Goal: Information Seeking & Learning: Learn about a topic

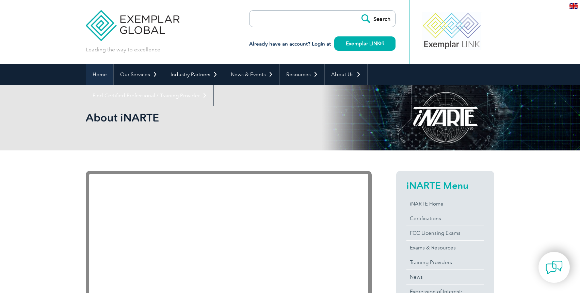
click at [104, 75] on link "Home" at bounding box center [99, 74] width 27 height 21
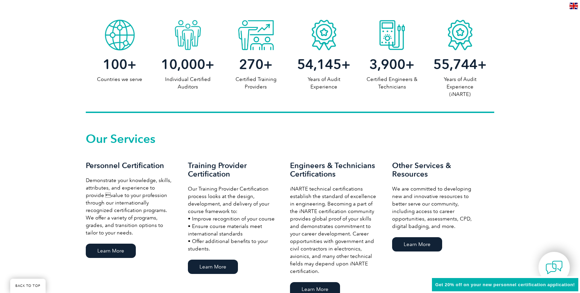
scroll to position [374, 0]
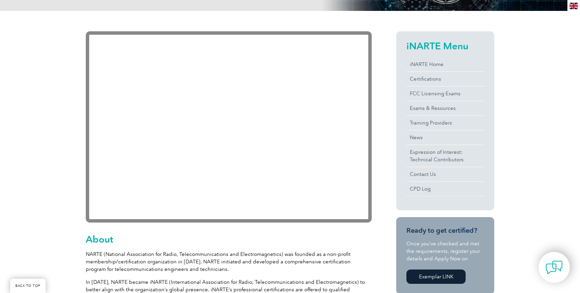
scroll to position [68, 0]
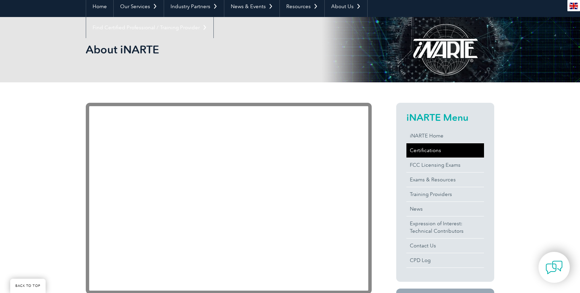
click at [430, 153] on link "Certifications" at bounding box center [445, 150] width 78 height 14
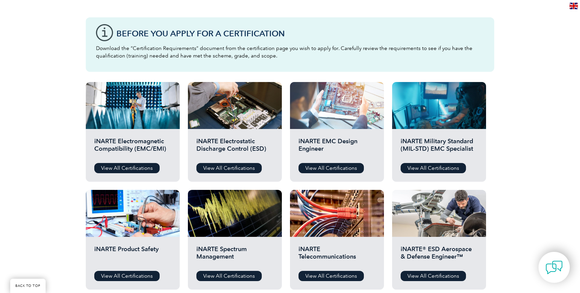
scroll to position [238, 0]
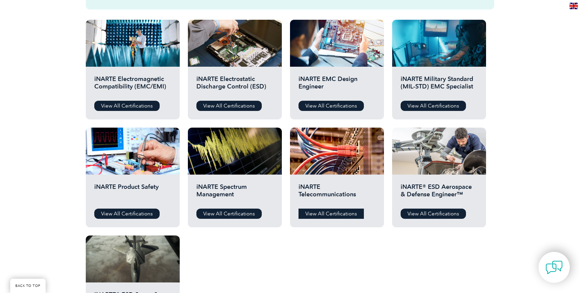
click at [331, 213] on link "View All Certifications" at bounding box center [330, 214] width 65 height 10
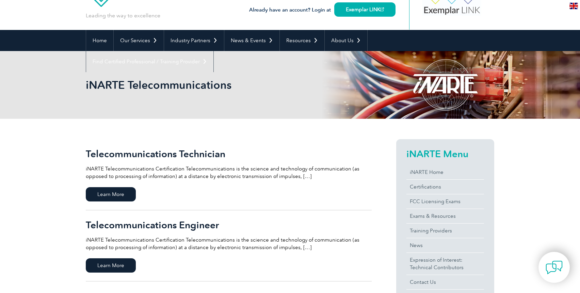
scroll to position [68, 0]
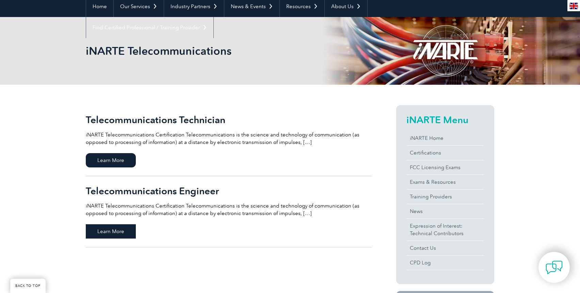
click at [132, 233] on span "Learn More" at bounding box center [111, 231] width 50 height 14
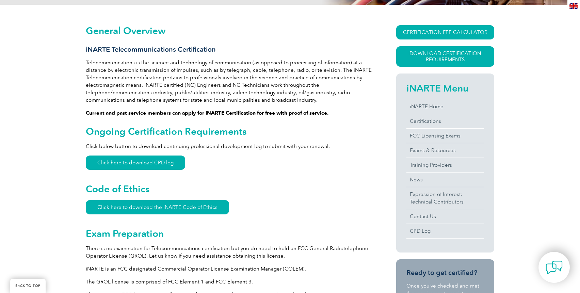
scroll to position [136, 0]
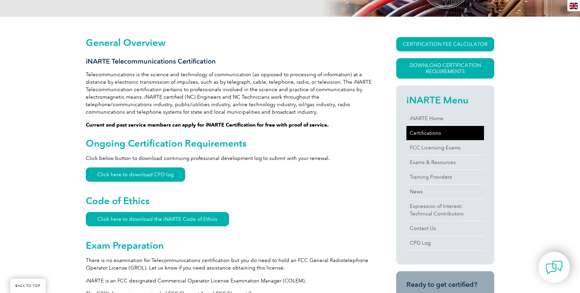
click at [426, 130] on link "Certifications" at bounding box center [445, 133] width 78 height 14
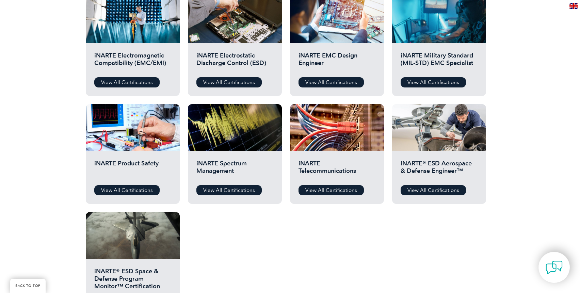
scroll to position [272, 0]
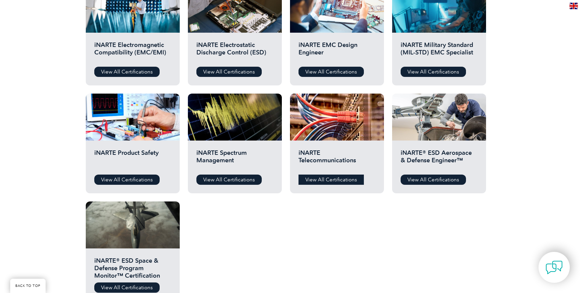
click at [324, 180] on link "View All Certifications" at bounding box center [330, 180] width 65 height 10
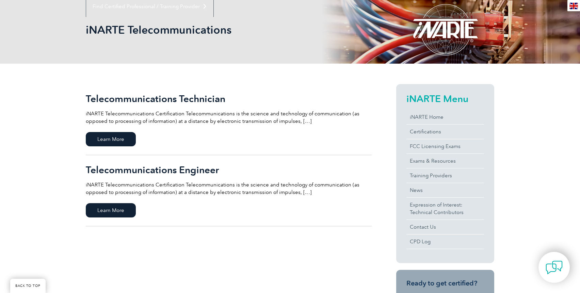
scroll to position [102, 0]
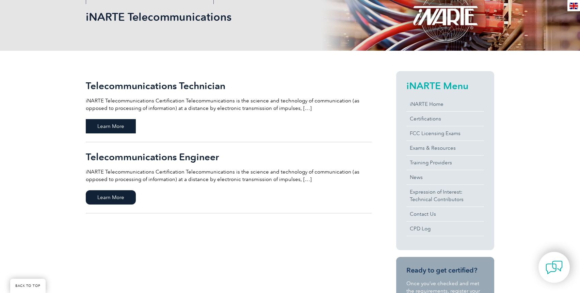
click at [119, 123] on span "Learn More" at bounding box center [111, 126] width 50 height 14
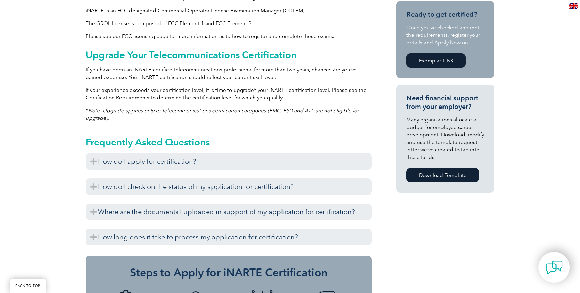
scroll to position [408, 0]
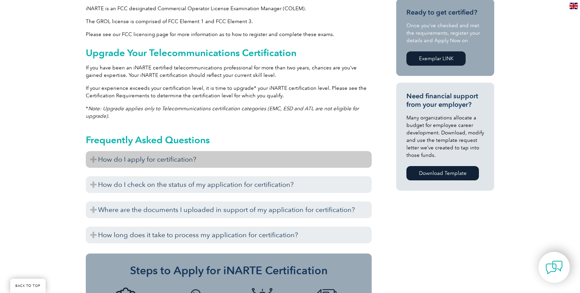
click at [95, 158] on h3 "How do I apply for certification?" at bounding box center [229, 159] width 286 height 17
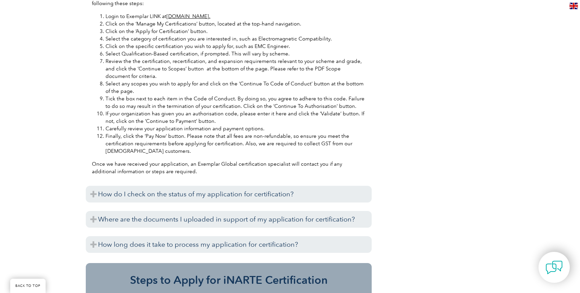
scroll to position [715, 0]
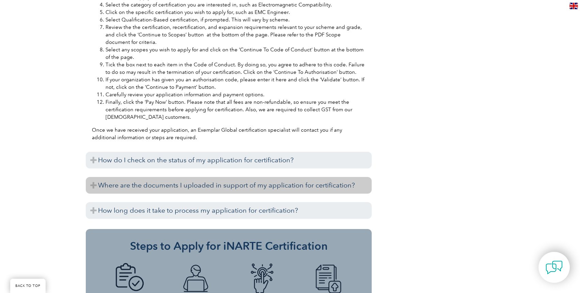
click at [101, 186] on h3 "Where are the documents I uploaded in support of my application for certificati…" at bounding box center [229, 185] width 286 height 17
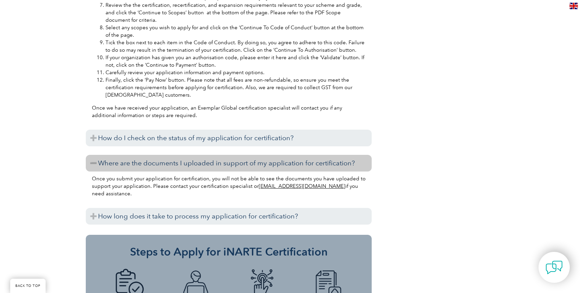
scroll to position [749, 0]
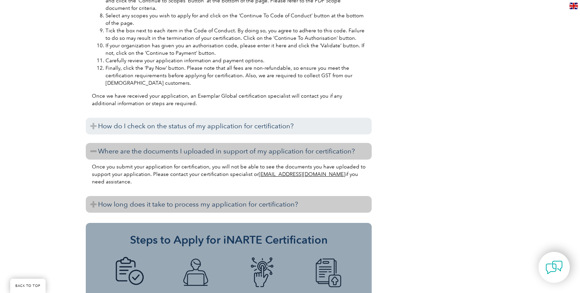
click at [98, 203] on h3 "How long does it take to process my application for certification?" at bounding box center [229, 204] width 286 height 17
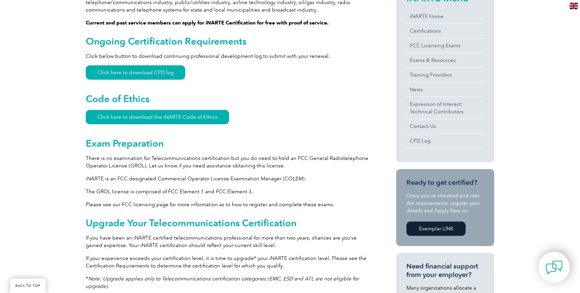
scroll to position [204, 0]
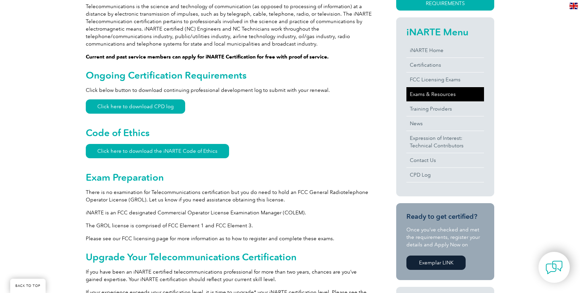
click at [446, 98] on link "Exams & Resources" at bounding box center [445, 94] width 78 height 14
click at [130, 154] on link "Click here to download the iNARTE Code of Ethics" at bounding box center [157, 151] width 143 height 14
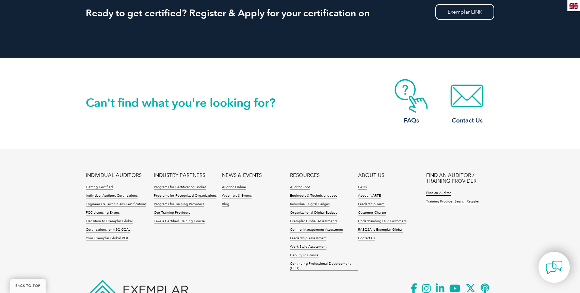
scroll to position [1191, 0]
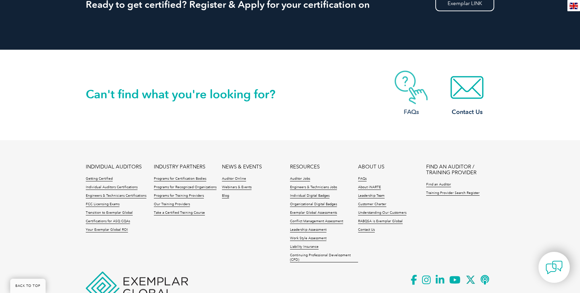
click at [415, 110] on h3 "FAQs" at bounding box center [411, 112] width 54 height 9
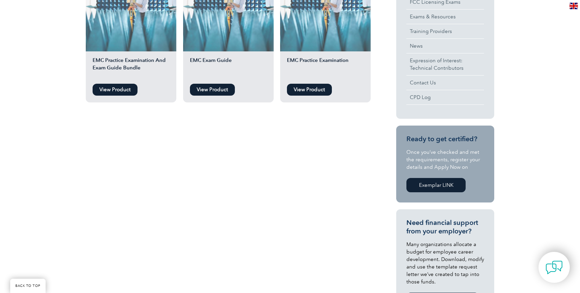
scroll to position [136, 0]
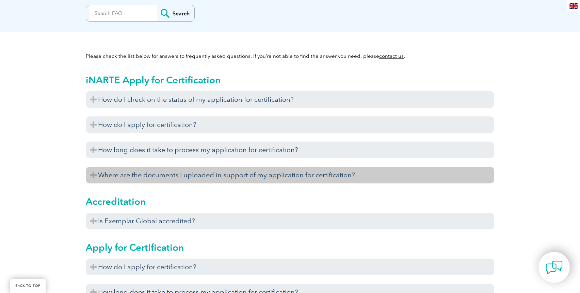
scroll to position [170, 0]
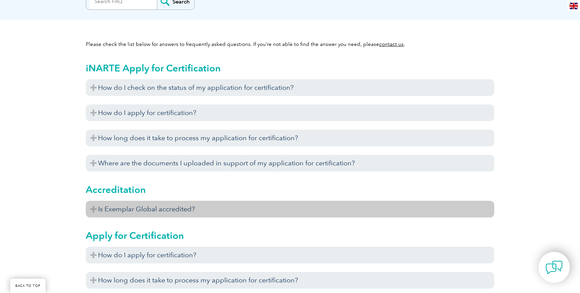
click at [171, 204] on h3 "Is Exemplar Global accredited?" at bounding box center [290, 209] width 408 height 17
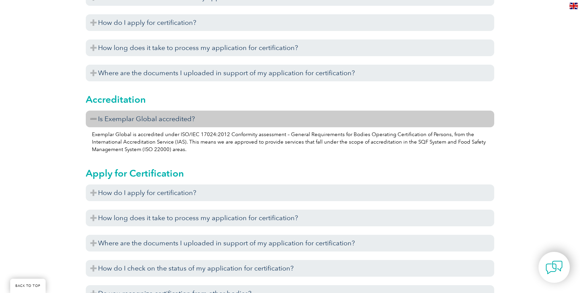
scroll to position [272, 0]
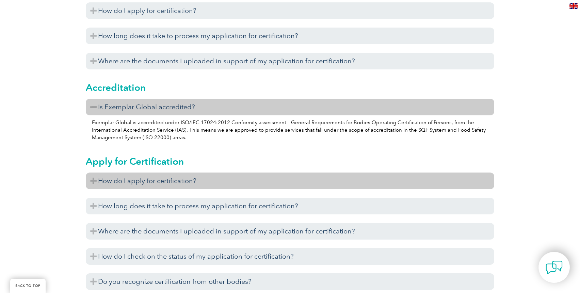
click at [96, 183] on h3 "How do I apply for certification?" at bounding box center [290, 181] width 408 height 17
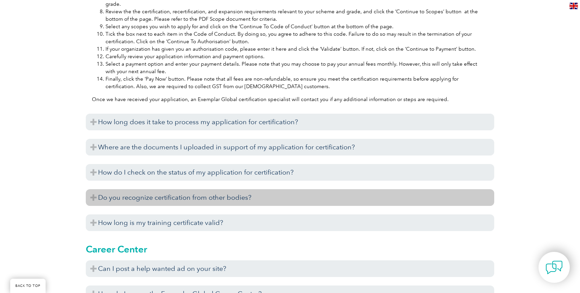
scroll to position [613, 0]
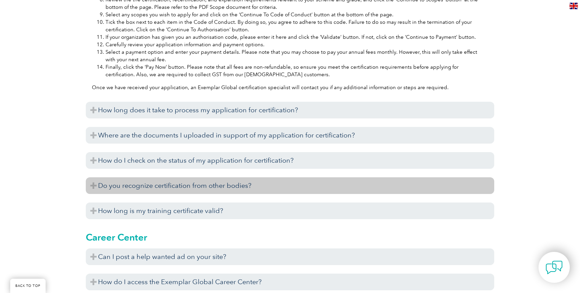
click at [96, 185] on h3 "Do you recognize certification from other bodies?" at bounding box center [290, 185] width 408 height 17
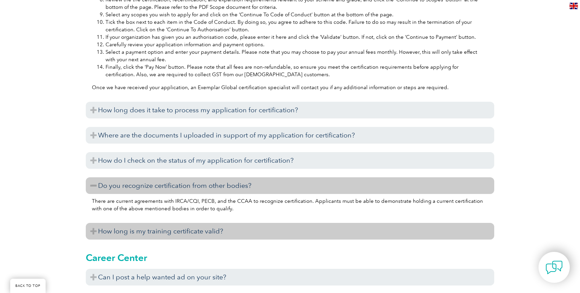
scroll to position [647, 0]
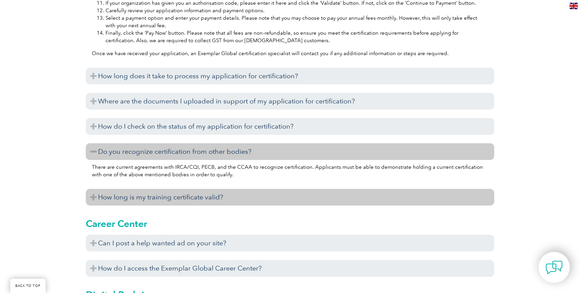
click at [88, 199] on h3 "How long is my training certificate valid?" at bounding box center [290, 197] width 408 height 17
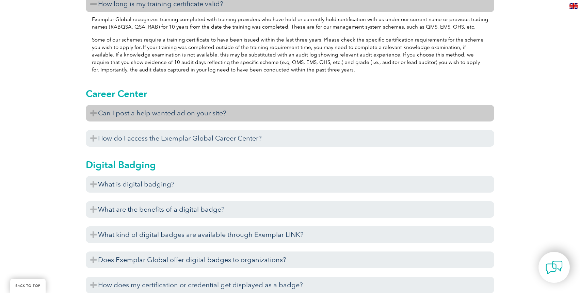
scroll to position [851, 0]
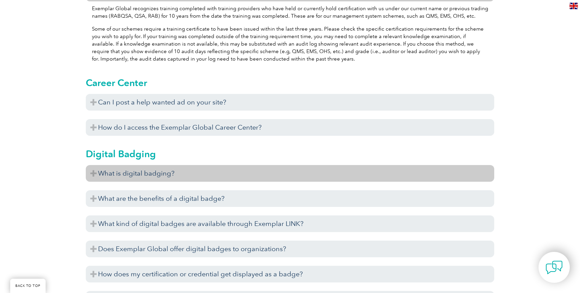
click at [95, 175] on h3 "What is digital badging?" at bounding box center [290, 173] width 408 height 17
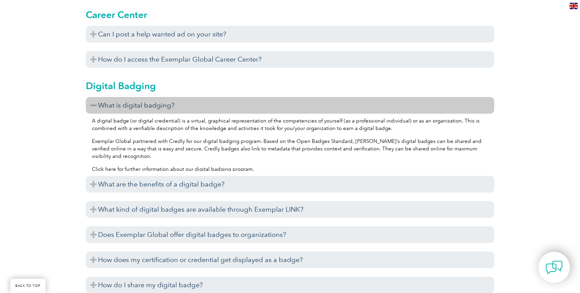
scroll to position [953, 0]
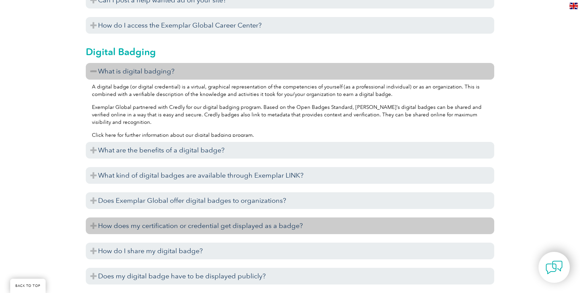
click at [108, 226] on h3 "How does my certification or credential get displayed as a badge?" at bounding box center [290, 225] width 408 height 17
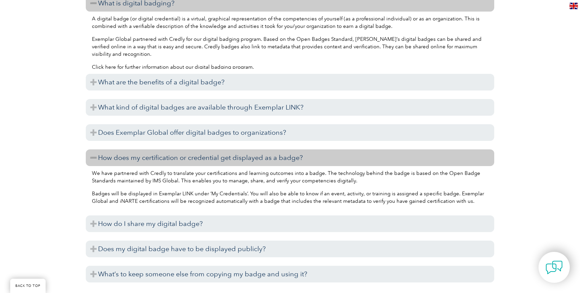
scroll to position [1055, 0]
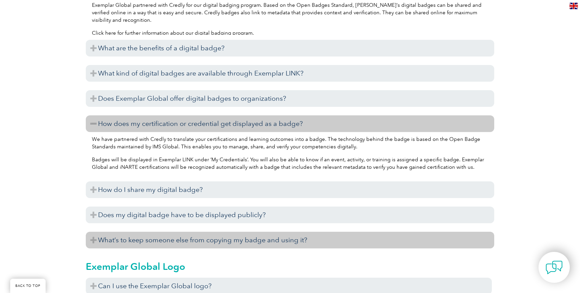
click at [103, 242] on h3 "What’s to keep someone else from copying my badge and using it?" at bounding box center [290, 240] width 408 height 17
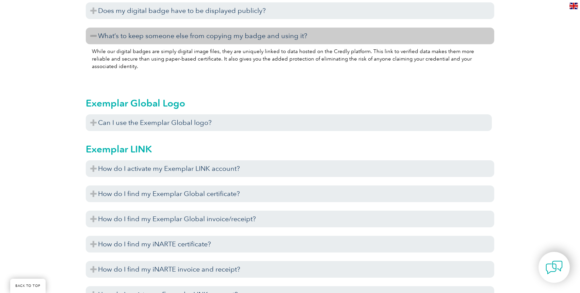
scroll to position [1293, 0]
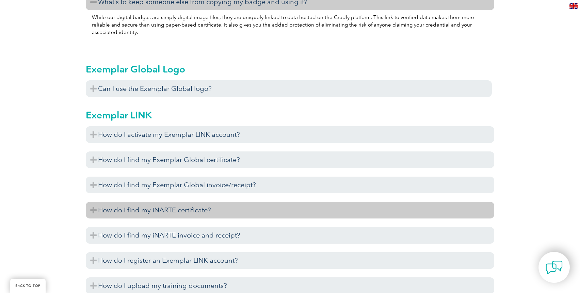
click at [103, 212] on h3 "How do I find my iNARTE certificate?" at bounding box center [290, 210] width 408 height 17
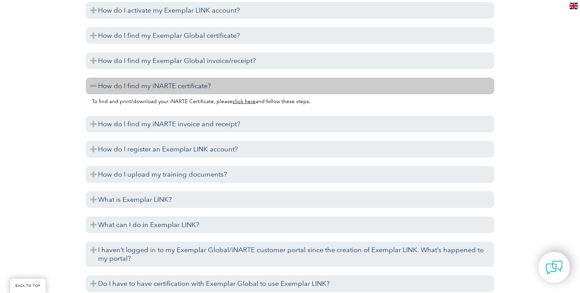
scroll to position [1429, 0]
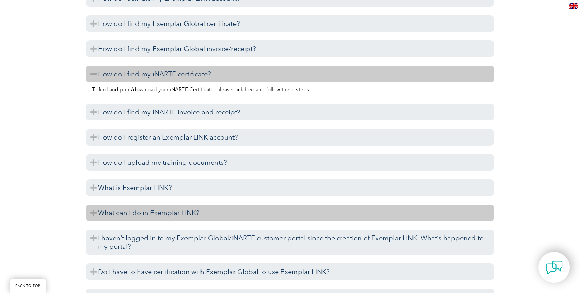
click at [96, 212] on h3 "What can I do in Exemplar LINK?" at bounding box center [290, 213] width 408 height 17
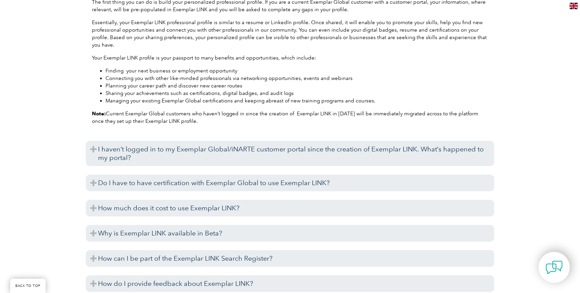
scroll to position [1668, 0]
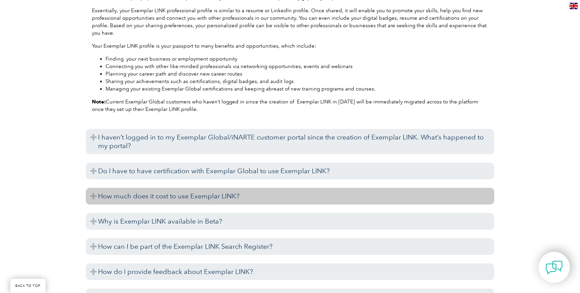
click at [97, 195] on h3 "How much does it cost to use Exemplar LINK?" at bounding box center [290, 196] width 408 height 17
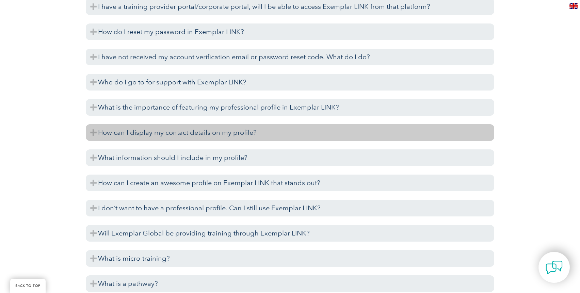
scroll to position [2008, 0]
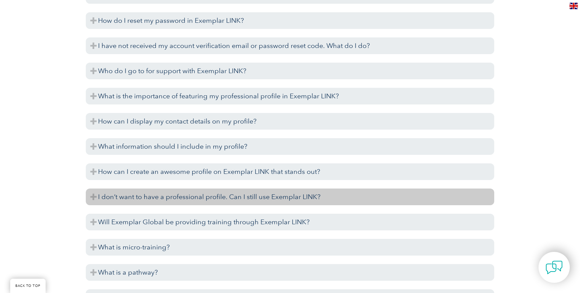
click at [110, 202] on h3 "I don’t want to have a professional profile. Can I still use Exemplar LINK?" at bounding box center [290, 197] width 408 height 17
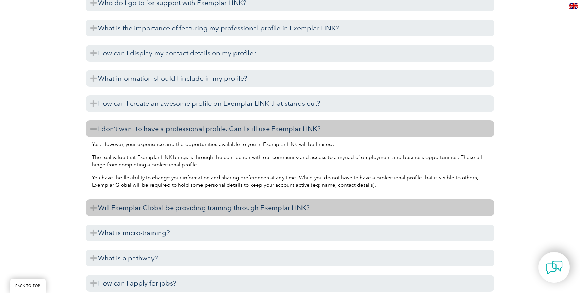
scroll to position [2110, 0]
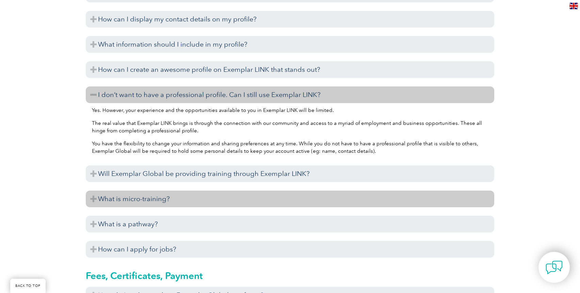
click at [95, 198] on h3 "What is micro-training?" at bounding box center [290, 199] width 408 height 17
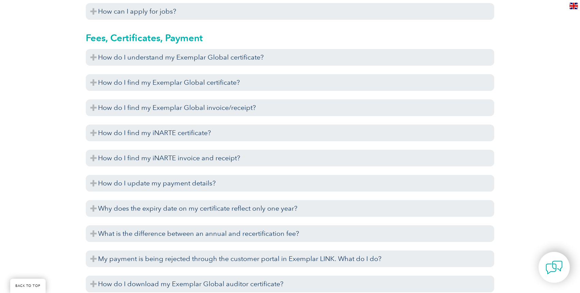
scroll to position [2416, 0]
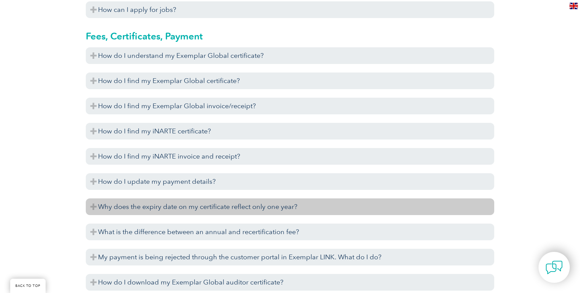
click at [105, 207] on h3 "Why does the expiry date on my certificate reflect only one year?" at bounding box center [290, 206] width 408 height 17
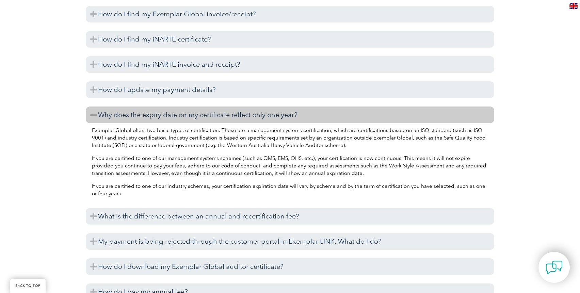
scroll to position [2518, 0]
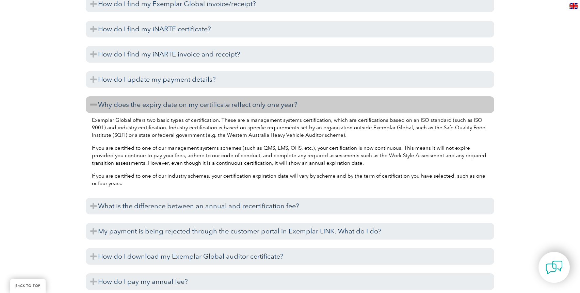
click at [100, 203] on h3 "What is the difference between an annual and recertification fee?" at bounding box center [290, 206] width 408 height 17
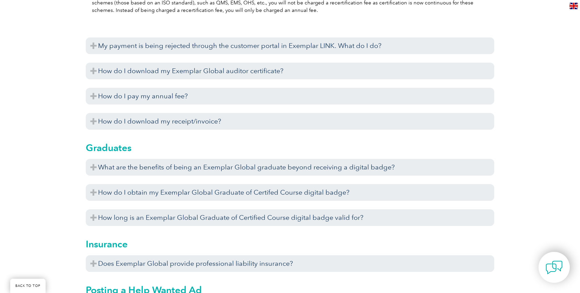
scroll to position [2757, 0]
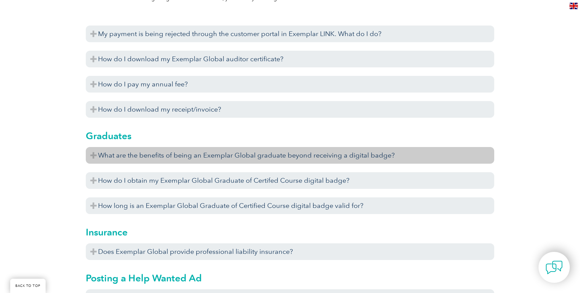
click at [100, 158] on h3 "What are the benefits of being an Exemplar Global graduate beyond receiving a d…" at bounding box center [290, 155] width 408 height 17
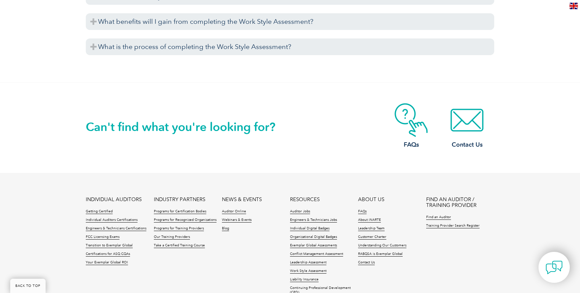
scroll to position [3676, 0]
